Goal: Information Seeking & Learning: Learn about a topic

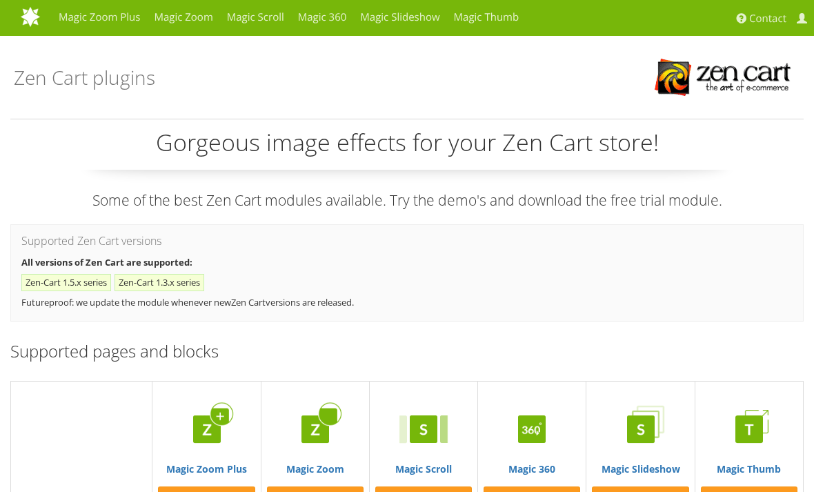
click at [68, 79] on h1 "Zen Cart plugins" at bounding box center [84, 77] width 141 height 41
click at [83, 17] on link "Magic Zoom Plus" at bounding box center [99, 17] width 95 height 34
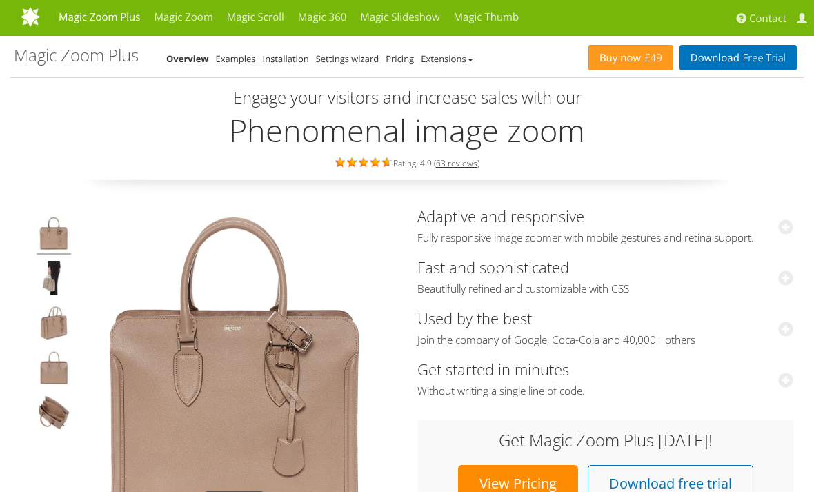
click at [78, 25] on link "Magic Zoom Plus" at bounding box center [99, 17] width 95 height 34
click at [184, 17] on link "Magic Zoom" at bounding box center [183, 17] width 72 height 34
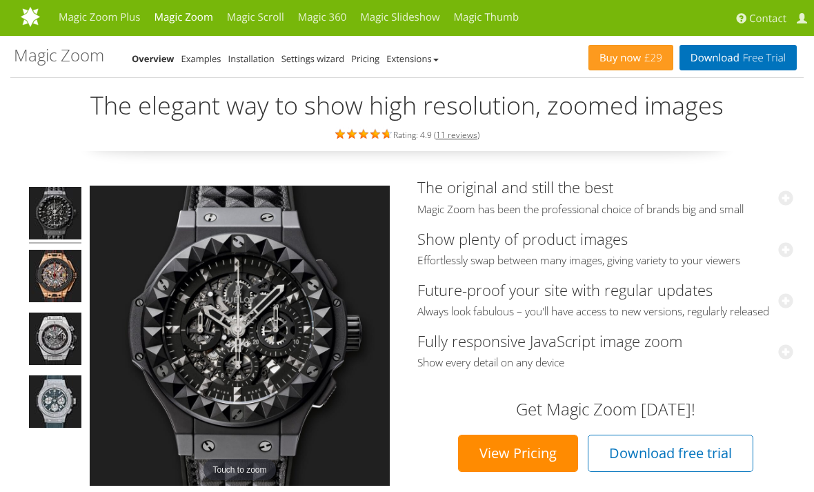
click at [254, 21] on link "Magic Scroll" at bounding box center [255, 17] width 71 height 34
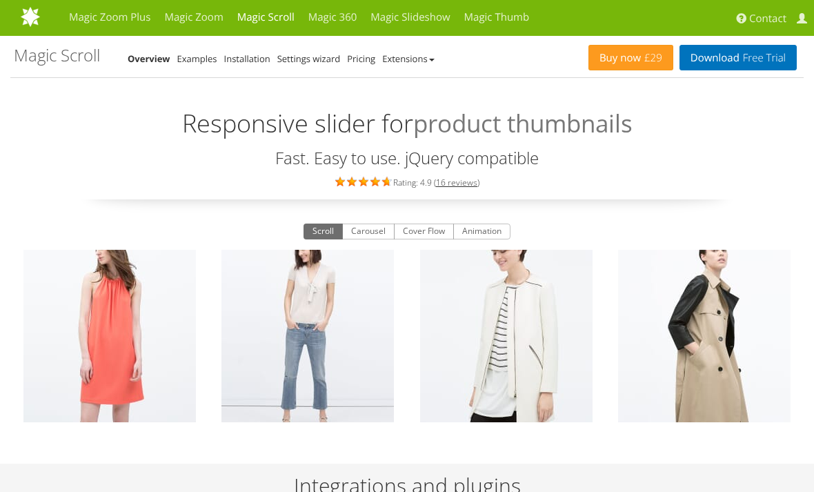
click at [330, 20] on link "Magic 360" at bounding box center [332, 17] width 63 height 34
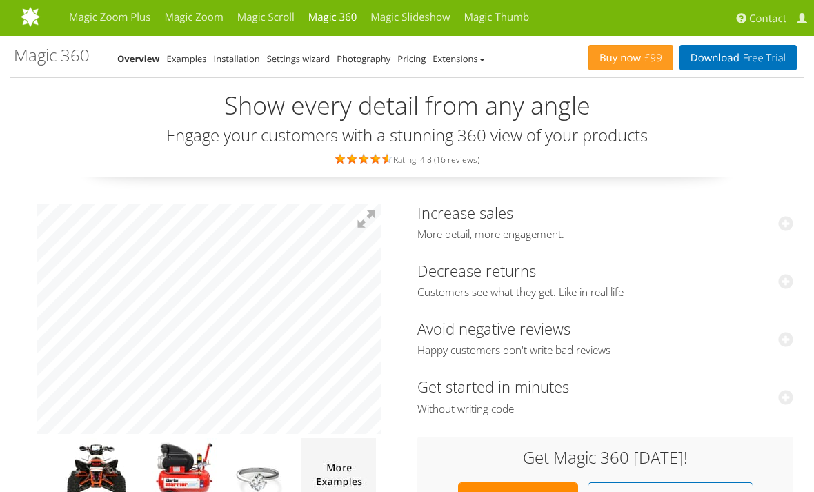
click at [428, 21] on link "Magic Slideshow" at bounding box center [410, 17] width 93 height 34
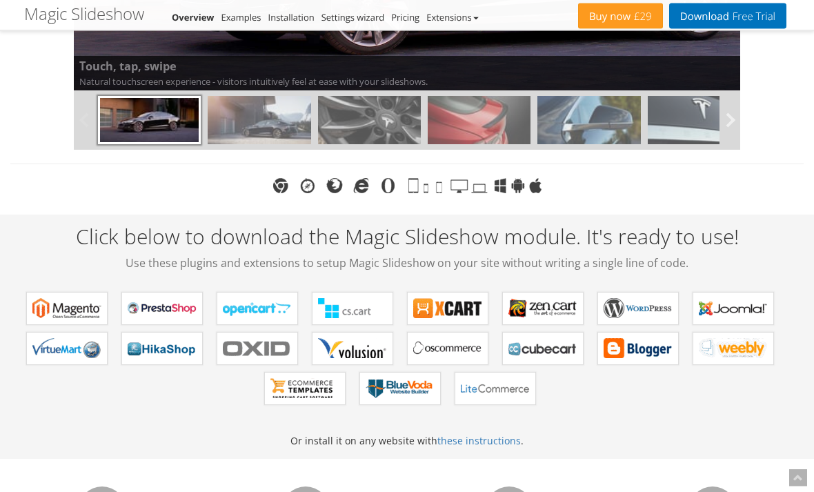
scroll to position [480, 0]
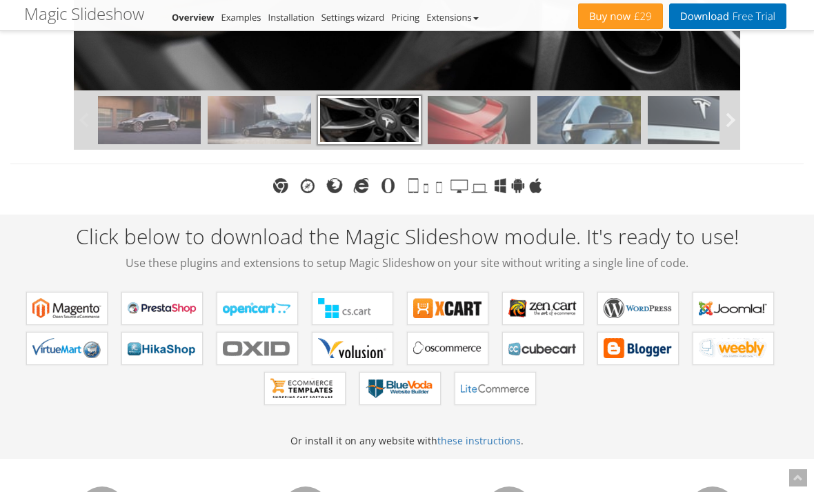
click at [553, 308] on b "Magic Slideshow for Zen Cart" at bounding box center [542, 308] width 69 height 21
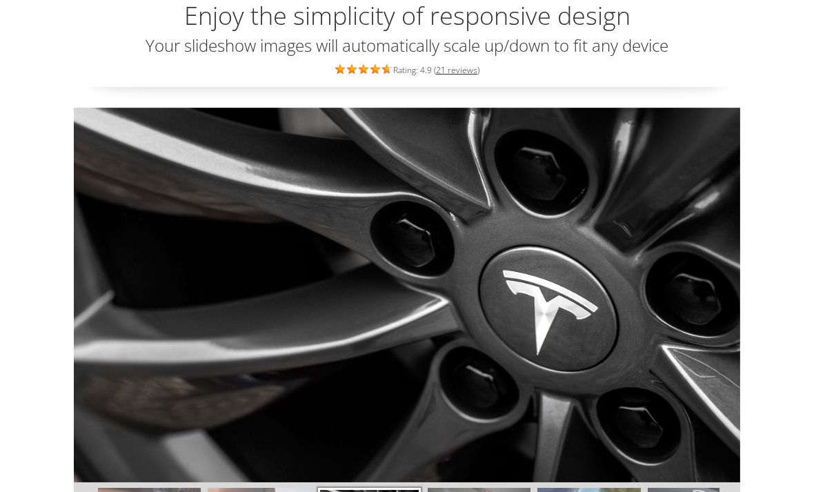
scroll to position [0, 0]
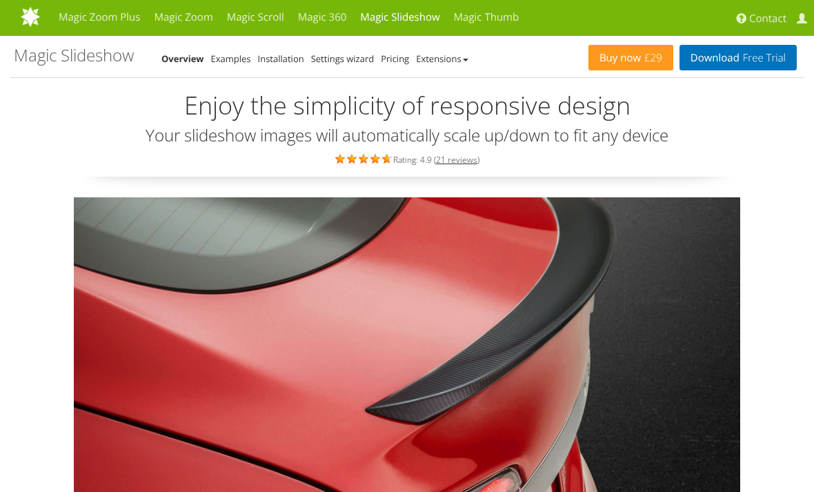
click at [398, 54] on link "Pricing" at bounding box center [395, 58] width 28 height 12
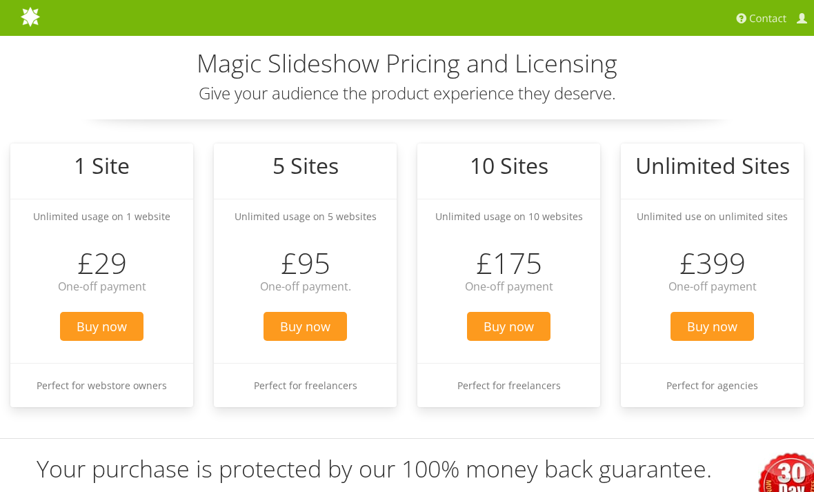
click at [32, 22] on img at bounding box center [85, 16] width 128 height 21
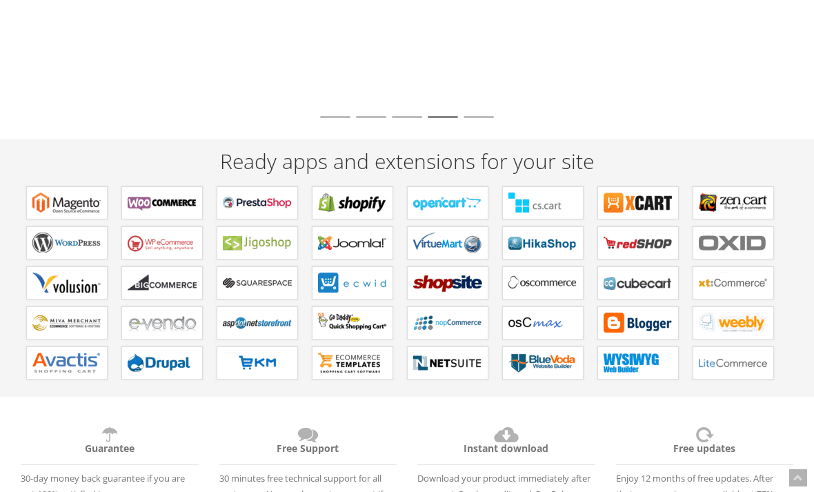
scroll to position [276, 0]
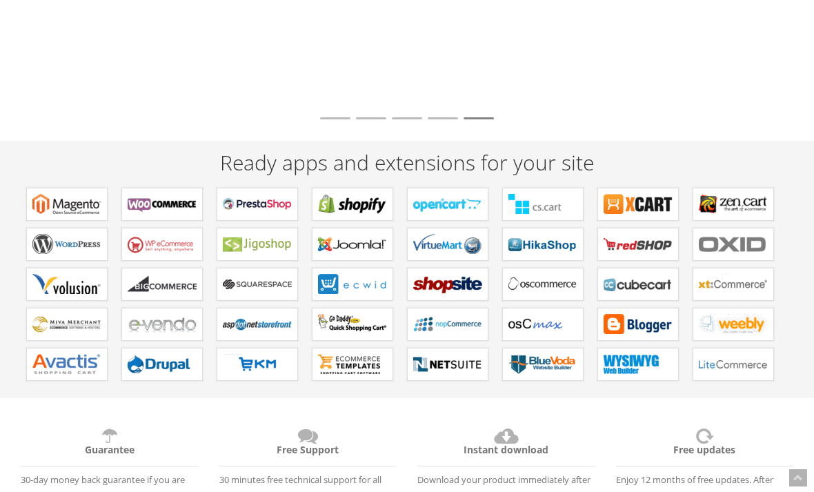
click at [733, 208] on b "Plugins for Zen Cart" at bounding box center [733, 204] width 69 height 21
